Goal: Information Seeking & Learning: Learn about a topic

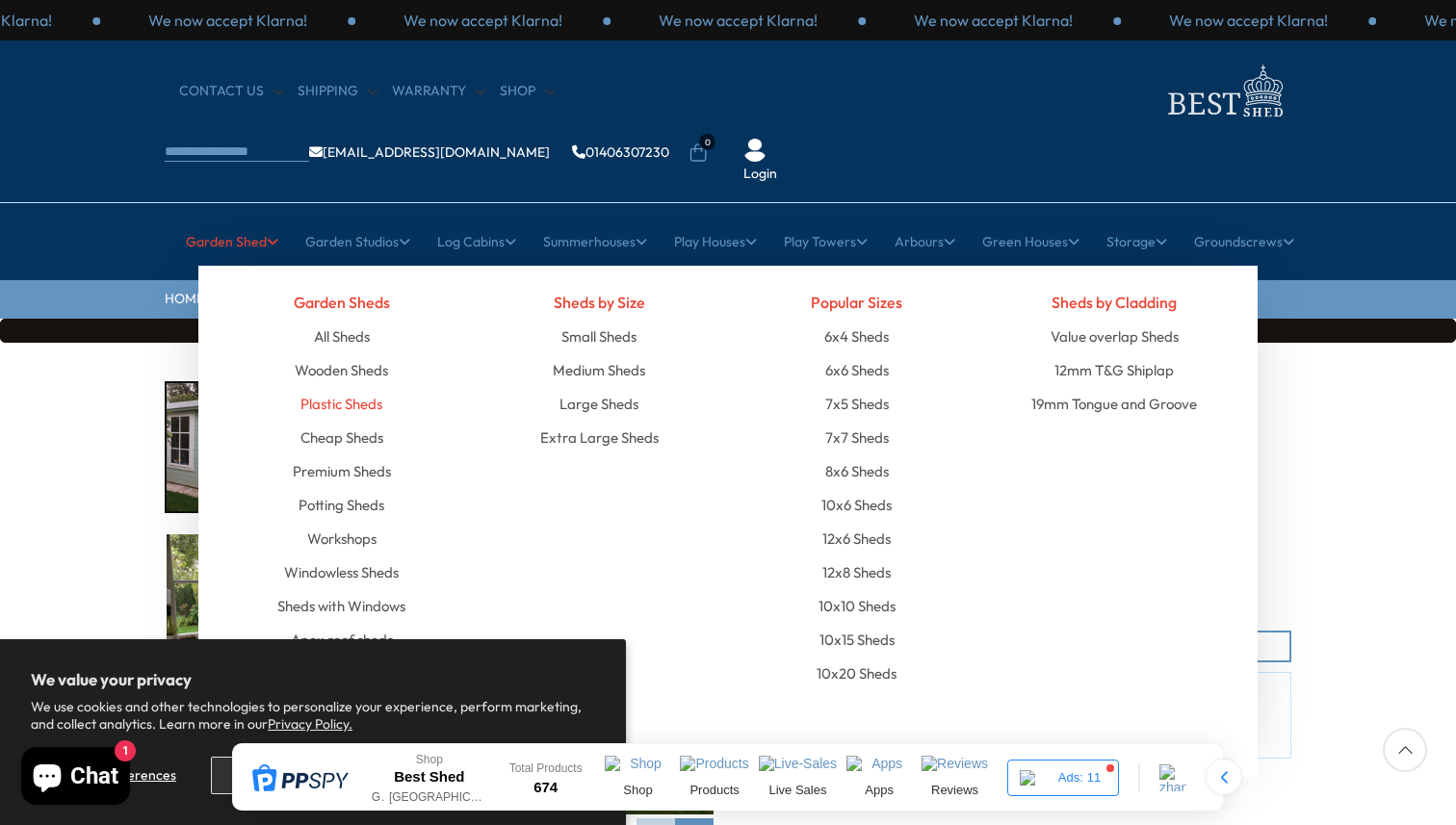
click at [351, 387] on link "Plastic Sheds" at bounding box center [342, 404] width 82 height 34
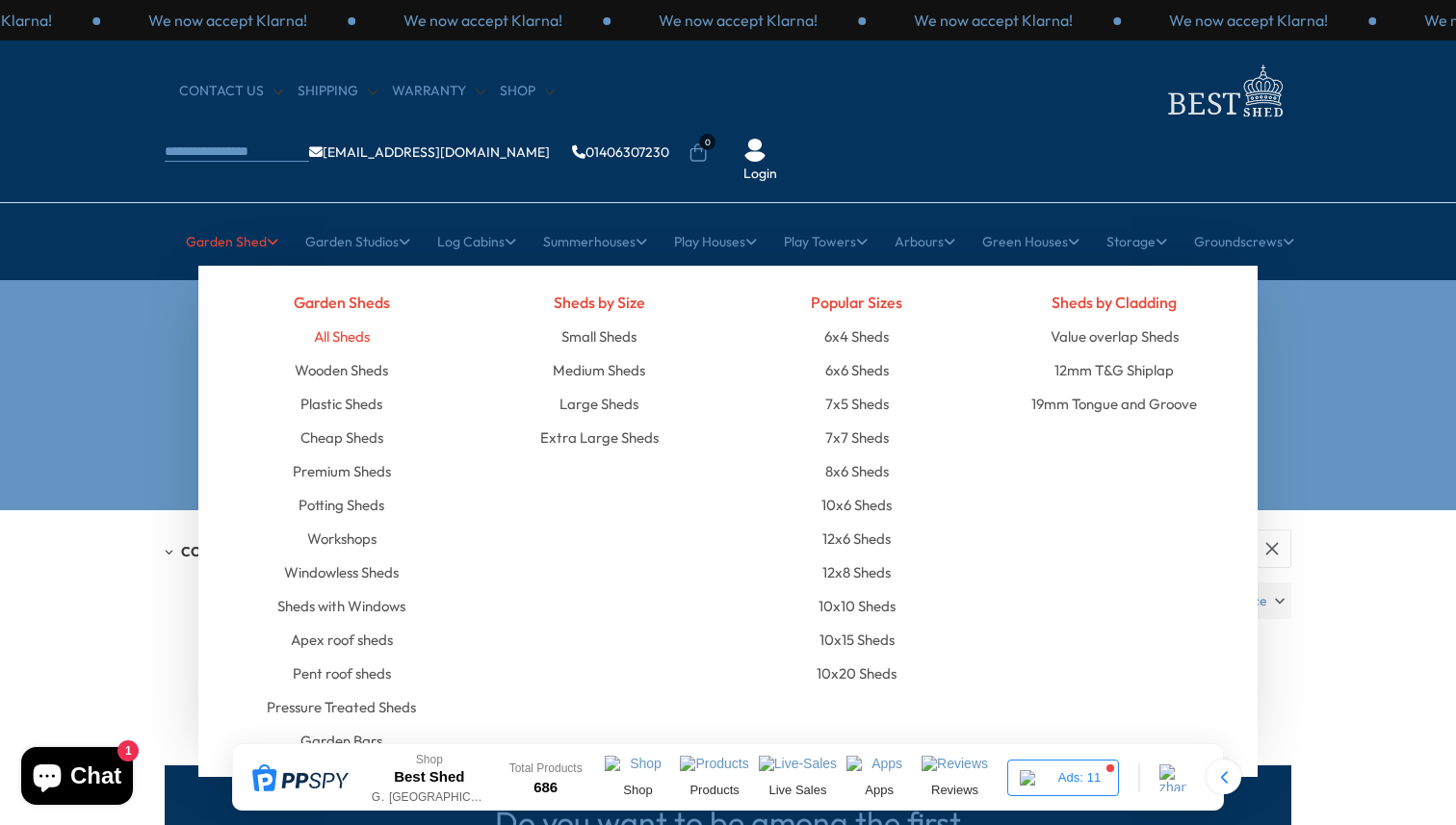
click at [347, 319] on link "All Sheds" at bounding box center [341, 336] width 55 height 34
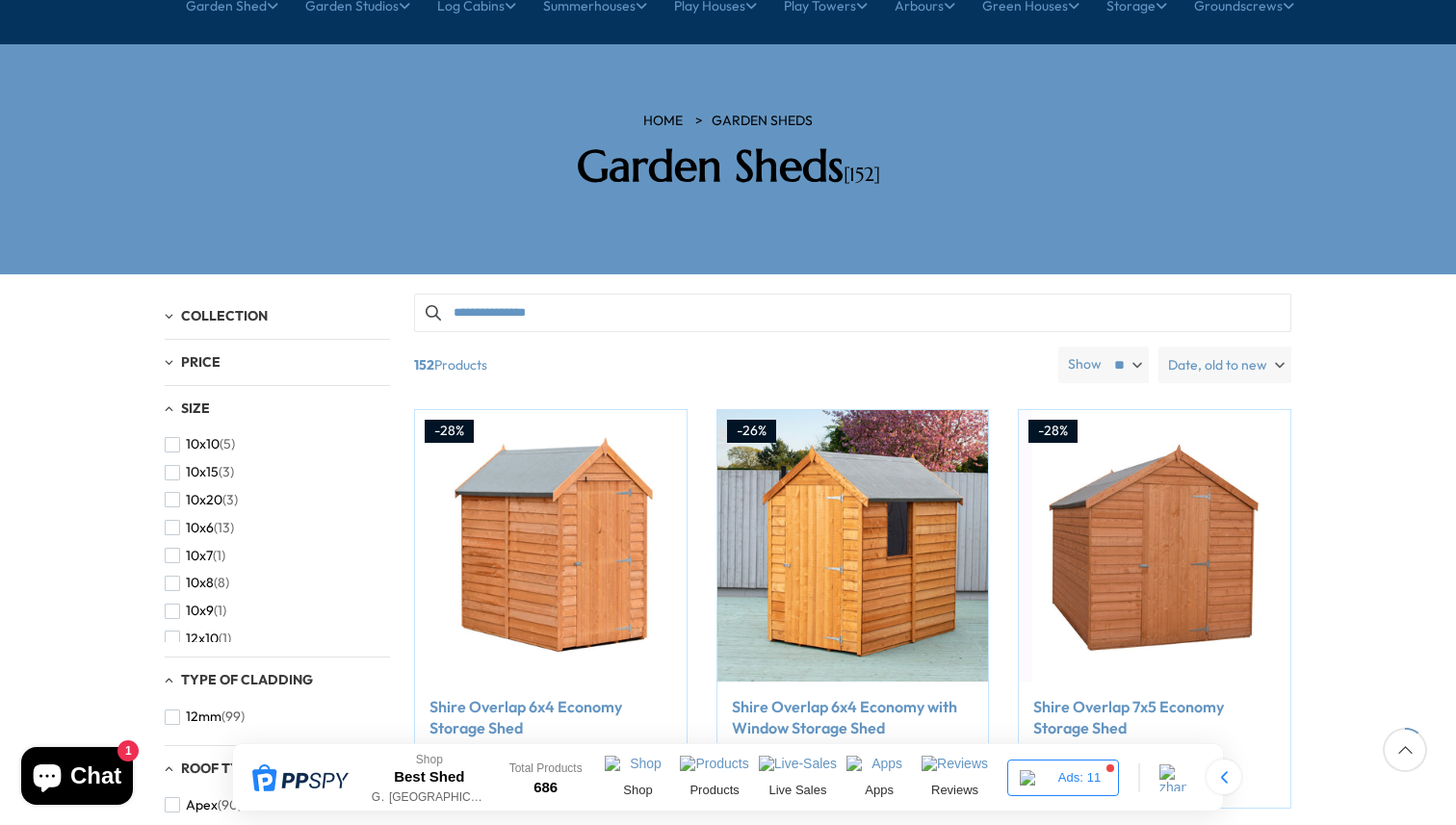
scroll to position [316, 0]
